Goal: Task Accomplishment & Management: Manage account settings

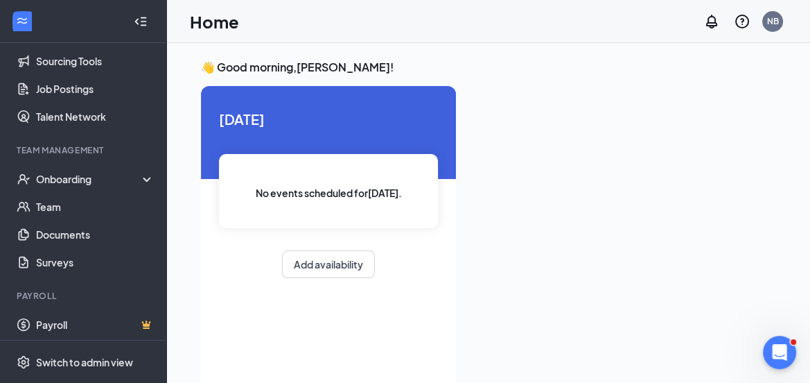
scroll to position [186, 0]
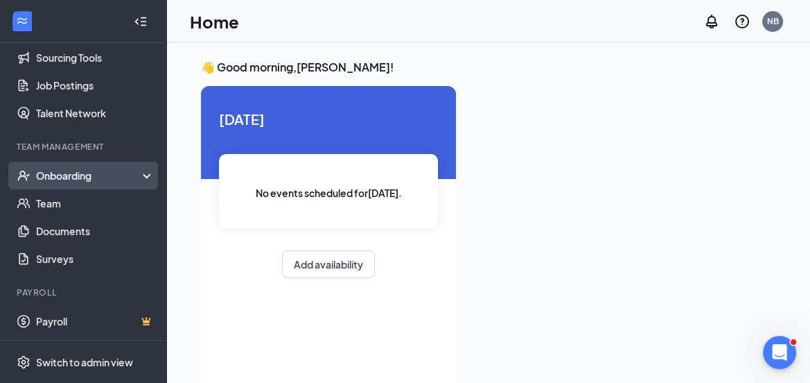
click at [85, 170] on div "Onboarding" at bounding box center [89, 175] width 107 height 14
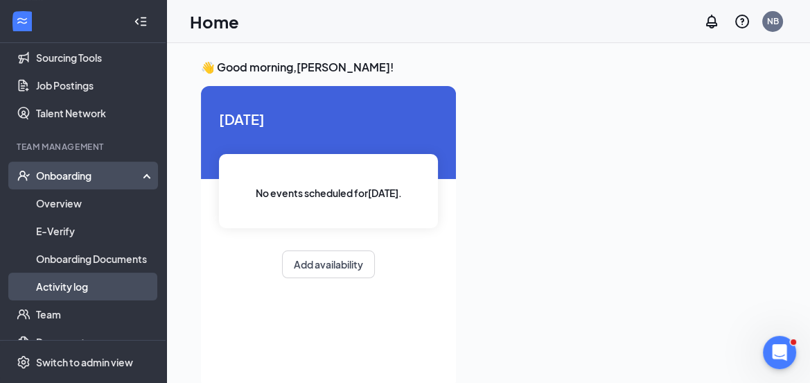
click at [58, 286] on link "Activity log" at bounding box center [95, 286] width 119 height 28
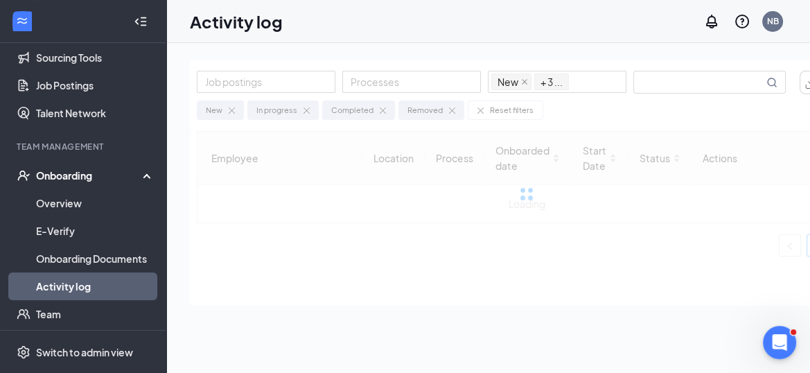
click at [134, 22] on icon "Collapse" at bounding box center [141, 22] width 14 height 14
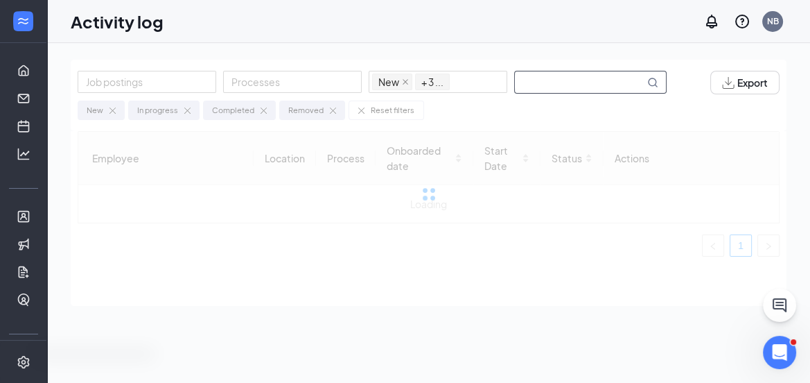
click at [543, 74] on input "text" at bounding box center [580, 81] width 130 height 21
type input "[PERSON_NAME]"
drag, startPoint x: 573, startPoint y: 82, endPoint x: 478, endPoint y: 97, distance: 96.1
click at [480, 98] on div "Job postings Processes New In progress Completed Removed + 3 ... [PERSON_NAME] …" at bounding box center [429, 95] width 716 height 71
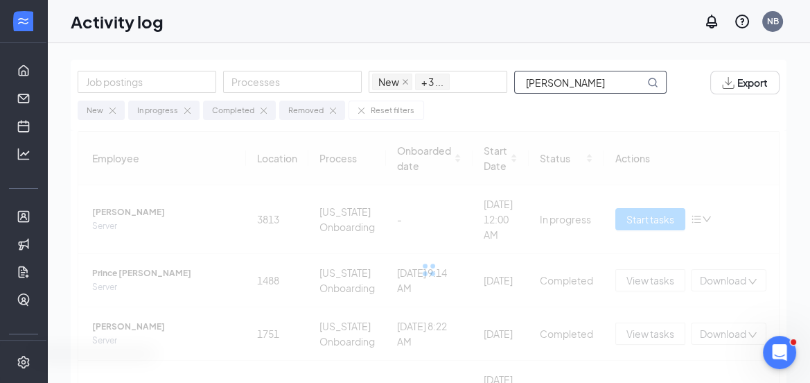
type input "J"
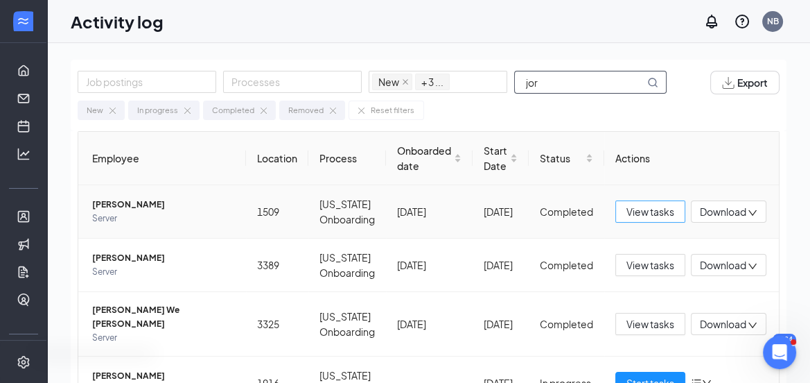
type input "jor"
click at [654, 219] on span "View tasks" at bounding box center [651, 211] width 48 height 15
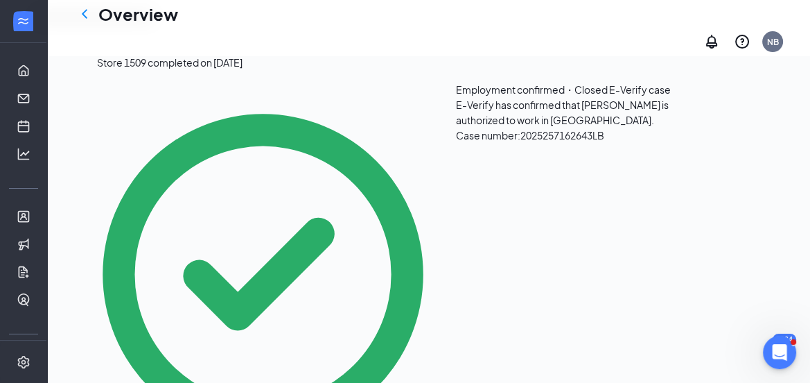
scroll to position [346, 0]
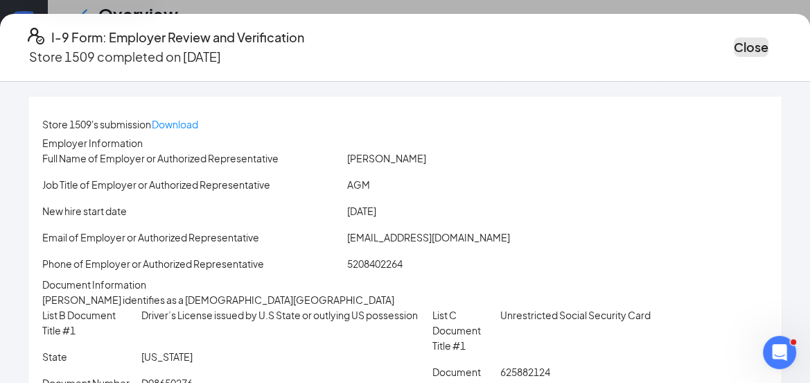
click at [734, 47] on button "Close" at bounding box center [751, 46] width 35 height 19
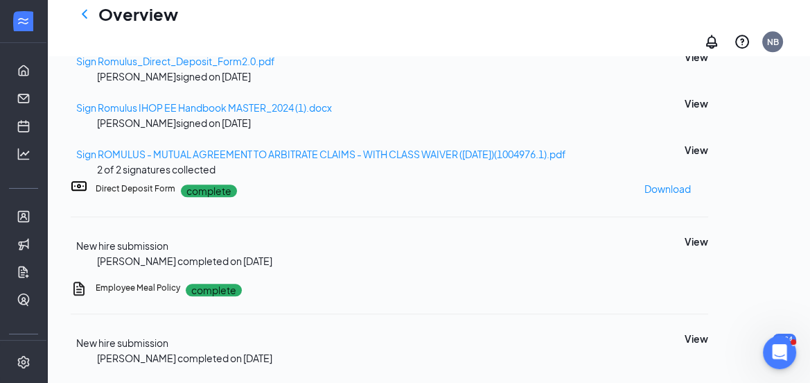
scroll to position [1444, 0]
click at [708, 234] on button "View" at bounding box center [697, 241] width 24 height 15
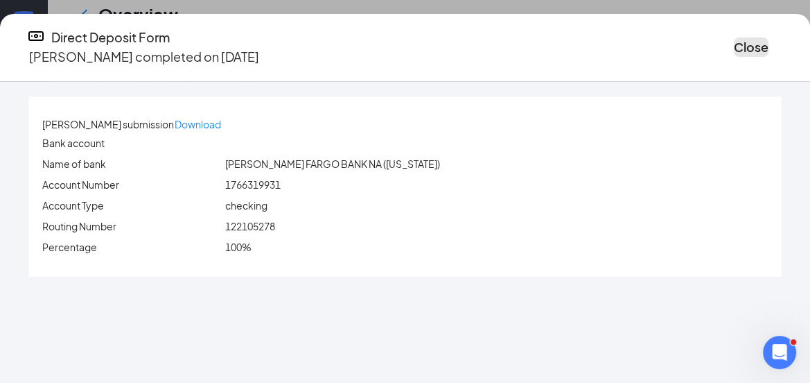
click at [734, 38] on button "Close" at bounding box center [751, 46] width 35 height 19
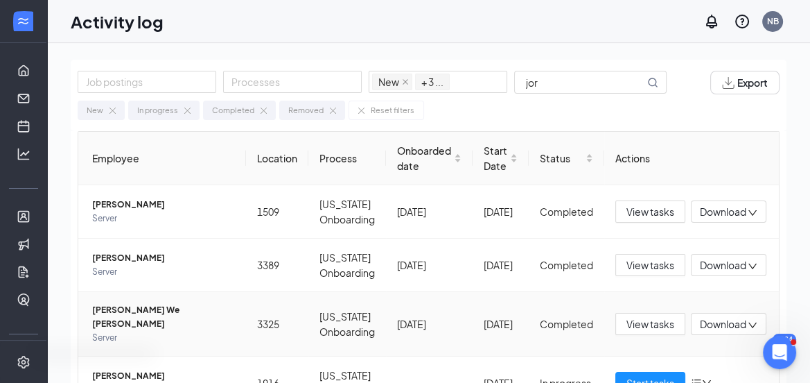
click at [559, 356] on td "Completed" at bounding box center [567, 324] width 76 height 64
drag, startPoint x: 532, startPoint y: 82, endPoint x: 489, endPoint y: 79, distance: 43.1
click at [490, 79] on div "Job postings Processes New In progress Completed Removed + 3 ... jor" at bounding box center [379, 83] width 603 height 24
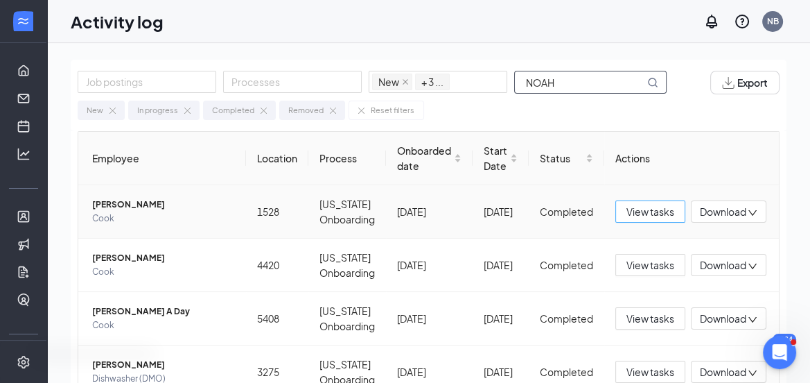
type input "NOAH"
click at [627, 208] on span "View tasks" at bounding box center [651, 211] width 48 height 15
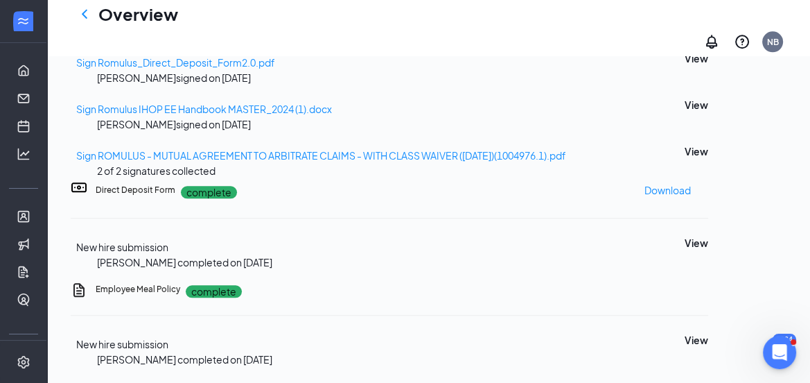
scroll to position [1444, 0]
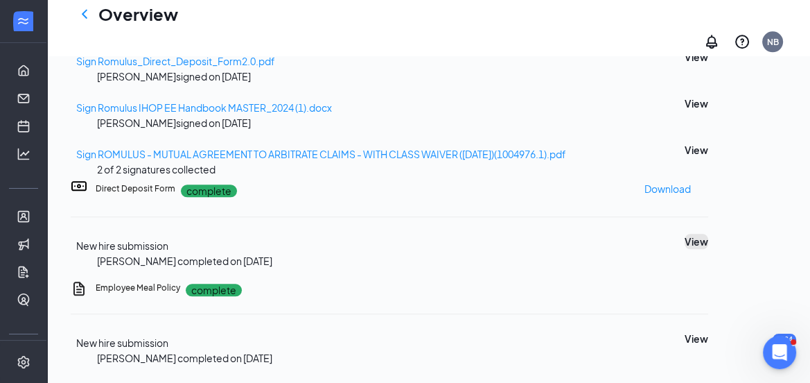
click at [708, 234] on button "View" at bounding box center [697, 241] width 24 height 15
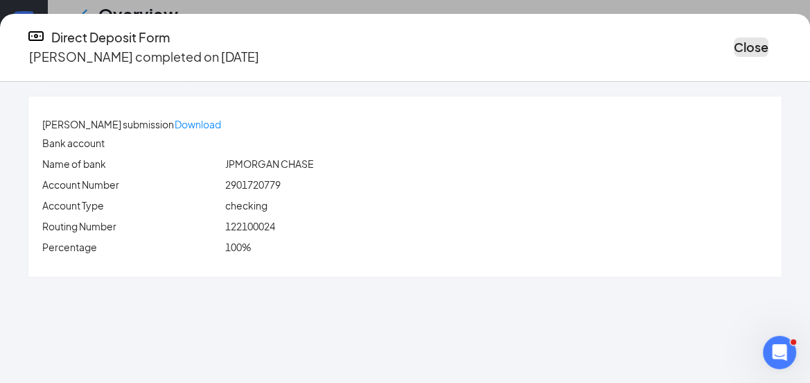
click at [734, 47] on button "Close" at bounding box center [751, 46] width 35 height 19
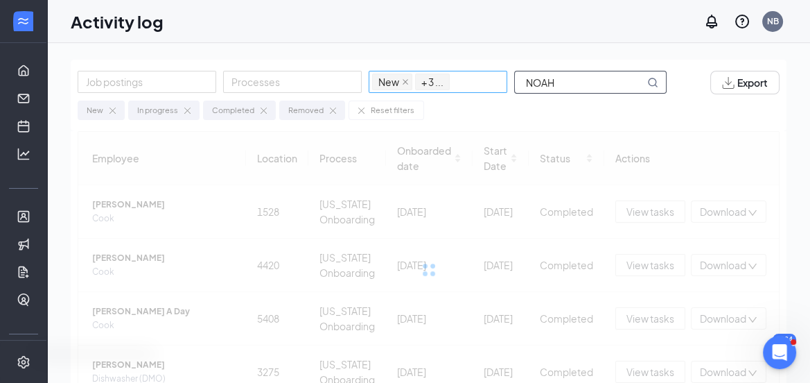
drag, startPoint x: 545, startPoint y: 78, endPoint x: 480, endPoint y: 89, distance: 66.1
click at [486, 89] on div "Job postings Processes New In progress Completed Removed + 3 ... NOAH" at bounding box center [379, 83] width 603 height 24
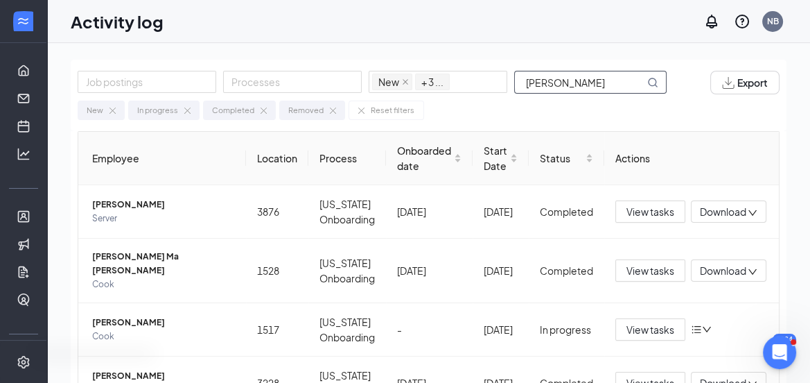
click at [554, 81] on input "[PERSON_NAME]" at bounding box center [580, 81] width 130 height 21
click at [554, 87] on input "[PERSON_NAME]" at bounding box center [580, 81] width 130 height 21
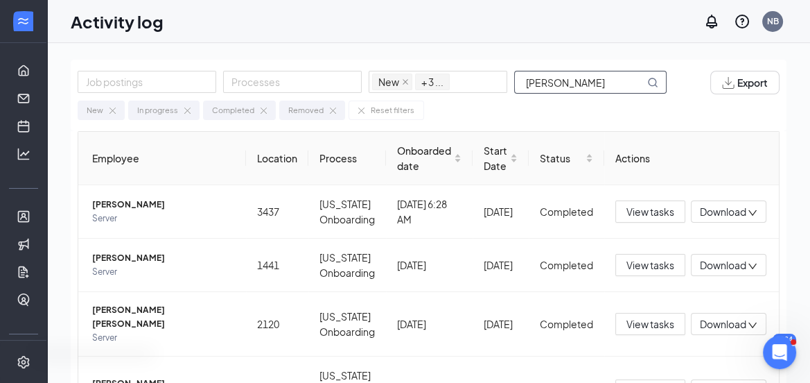
type input "[PERSON_NAME]"
